Goal: Task Accomplishment & Management: Manage account settings

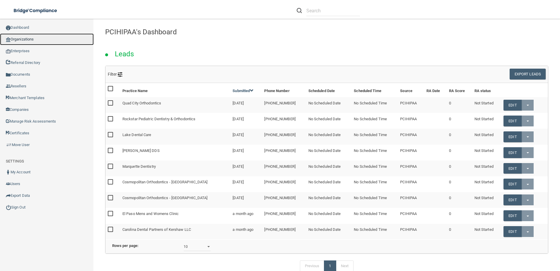
click at [24, 36] on link "Organizations" at bounding box center [47, 39] width 94 height 12
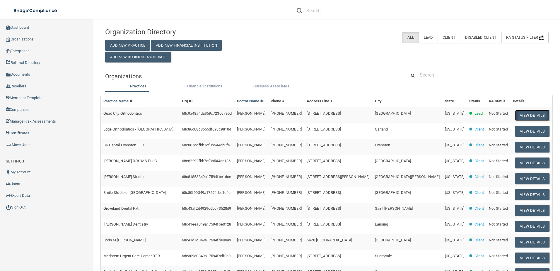
click at [534, 118] on button "View Details" at bounding box center [532, 115] width 35 height 11
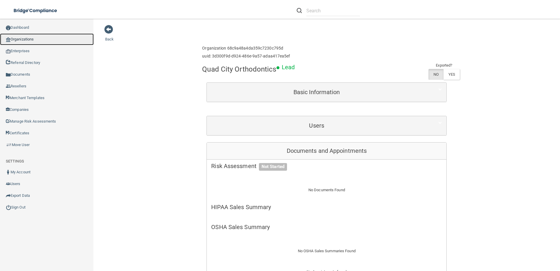
click at [35, 41] on link "Organizations" at bounding box center [47, 39] width 94 height 12
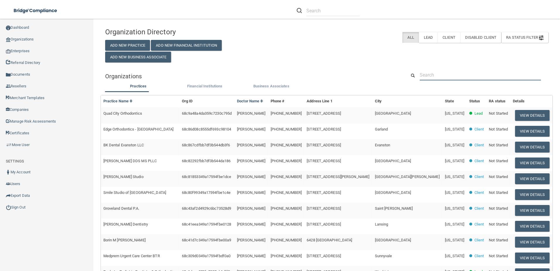
click at [455, 75] on input "text" at bounding box center [480, 74] width 121 height 11
paste input "East Memphis Dental Care"
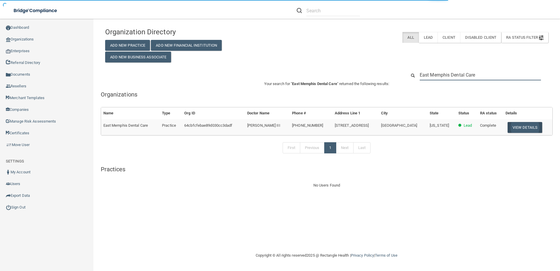
type input "East Memphis Dental Care"
click at [526, 129] on button "View Details" at bounding box center [525, 127] width 35 height 11
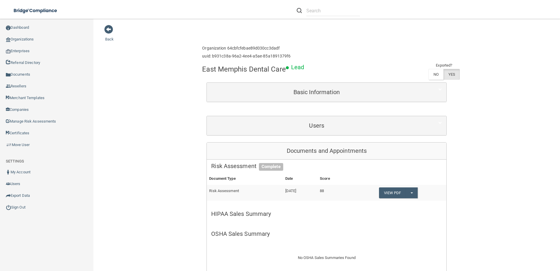
scroll to position [176, 0]
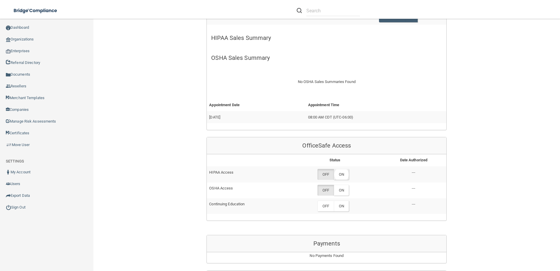
click at [346, 173] on label "ON" at bounding box center [341, 174] width 15 height 11
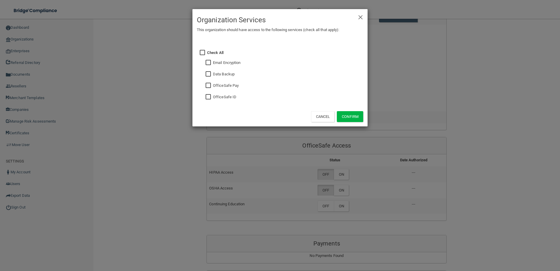
click at [209, 96] on input "checkbox" at bounding box center [209, 97] width 7 height 5
checkbox input "true"
click at [350, 114] on button "Confirm" at bounding box center [350, 116] width 26 height 11
